Goal: Navigation & Orientation: Find specific page/section

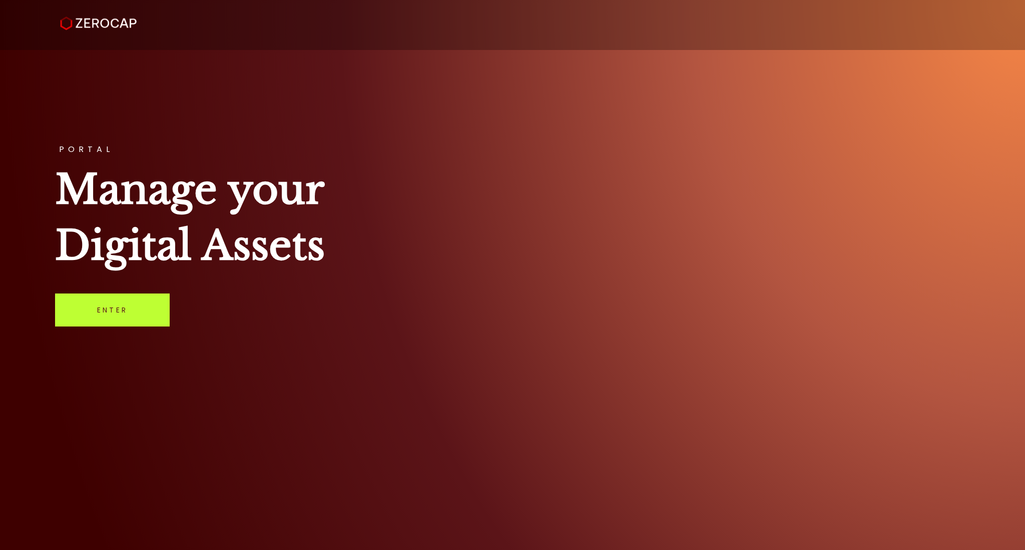
click at [168, 301] on link "Enter" at bounding box center [112, 310] width 115 height 33
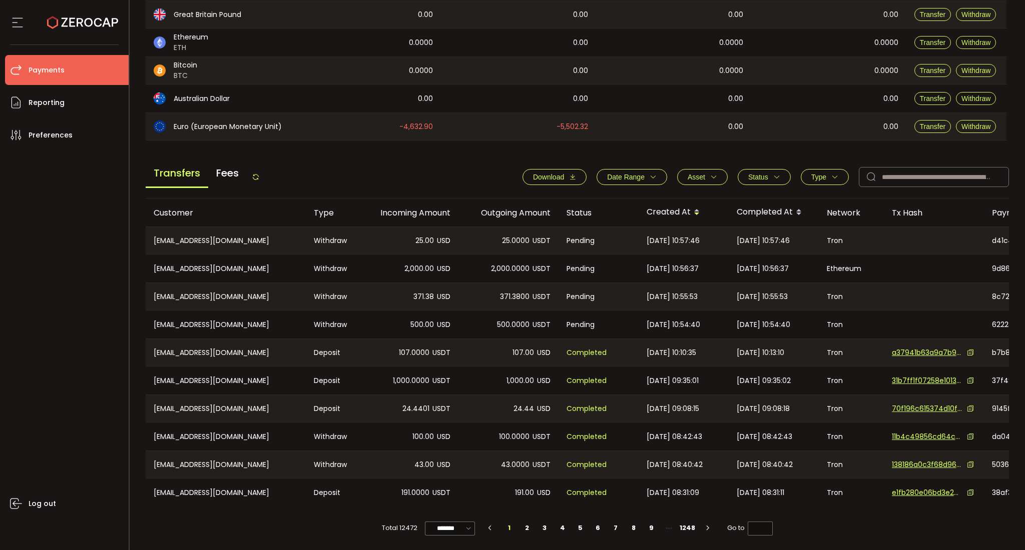
scroll to position [261, 0]
